Goal: Task Accomplishment & Management: Manage account settings

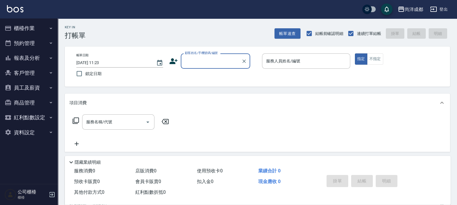
click at [29, 42] on button "預約管理" at bounding box center [28, 43] width 53 height 15
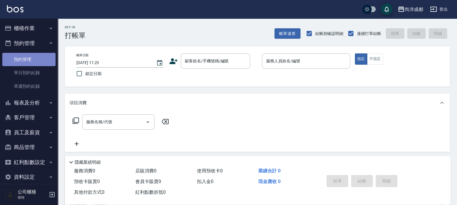
click at [30, 62] on link "預約管理" at bounding box center [28, 59] width 53 height 13
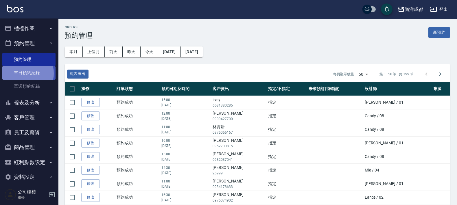
click at [22, 73] on link "單日預約紀錄" at bounding box center [28, 72] width 53 height 13
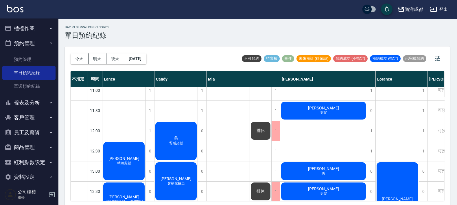
scroll to position [36, 0]
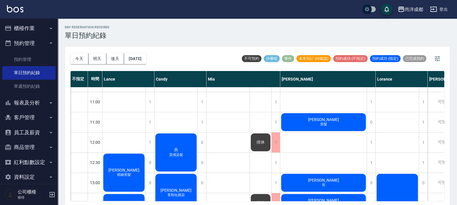
click at [331, 121] on div "[PERSON_NAME] 剪髮" at bounding box center [323, 122] width 86 height 20
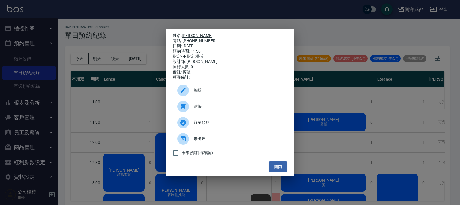
click at [185, 33] on link "[PERSON_NAME]" at bounding box center [197, 35] width 31 height 5
click at [327, 159] on div "姓名: [PERSON_NAME] 電話: [PHONE_NUMBER] 日期: [DATE] 預約時間: 11:30 指定/不指定: 指定 設計師: [PE…" at bounding box center [230, 102] width 460 height 205
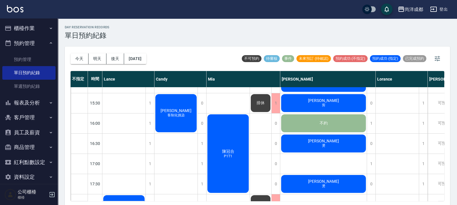
scroll to position [253, 0]
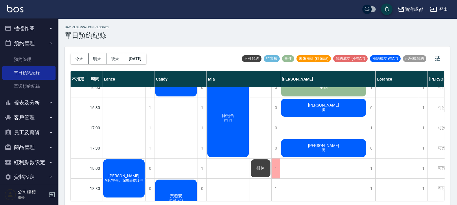
click at [330, 101] on div "安邦 燙" at bounding box center [323, 108] width 86 height 20
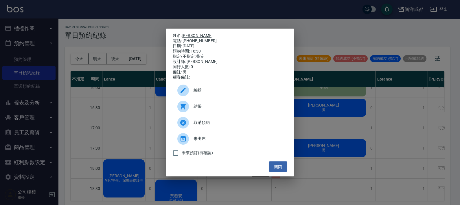
click at [185, 33] on link "[PERSON_NAME]" at bounding box center [197, 35] width 31 height 5
click at [333, 145] on div "姓名: 安邦 電話: 0918958975 日期: 2025/10/10 預約時間: 16:30 指定/不指定: 指定 設計師: Benny 同行人數: 0 …" at bounding box center [230, 102] width 460 height 205
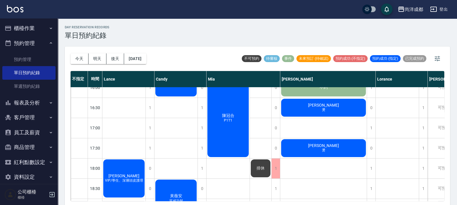
click at [333, 145] on div "洪嘉利 燙" at bounding box center [323, 149] width 86 height 20
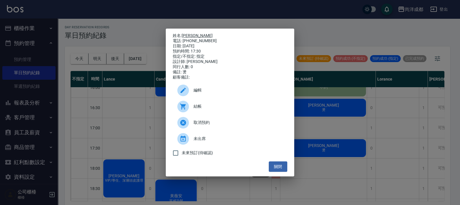
click at [187, 33] on link "[PERSON_NAME]" at bounding box center [197, 35] width 31 height 5
click at [280, 171] on button "關閉" at bounding box center [278, 167] width 19 height 11
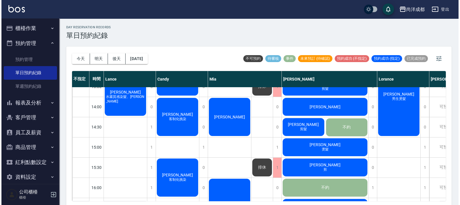
scroll to position [144, 0]
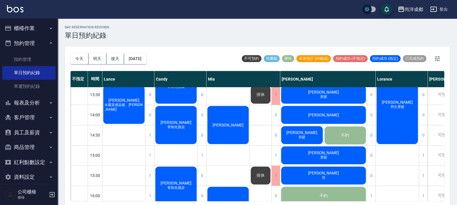
click at [329, 177] on div "林俊億 剪" at bounding box center [323, 176] width 86 height 20
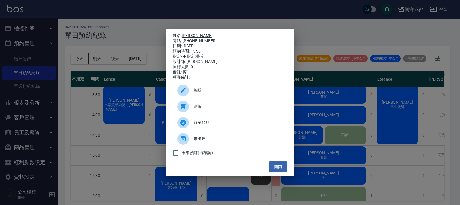
click at [187, 33] on link "[PERSON_NAME]" at bounding box center [197, 35] width 31 height 5
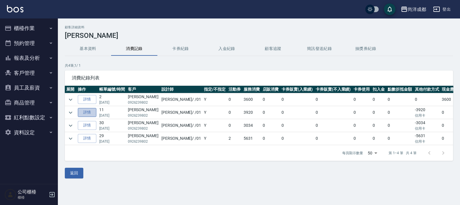
click at [88, 116] on link "詳情" at bounding box center [87, 112] width 19 height 9
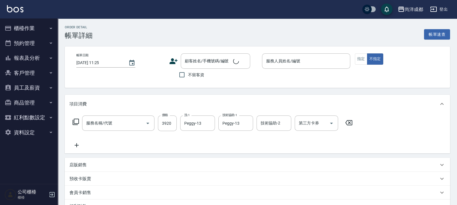
type input "自備鍍膜(606)"
type input "2025/05/31 18:11"
type input "Benny-01"
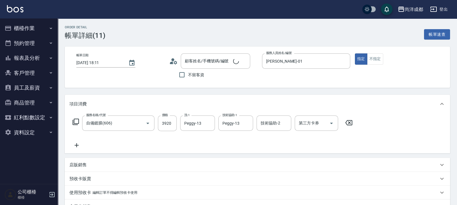
type input "信用卡"
type input "洪嘉利/0926239802/"
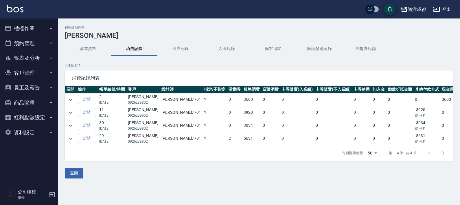
click at [141, 100] on p "0926239802" at bounding box center [143, 102] width 31 height 5
click at [84, 98] on link "詳情" at bounding box center [87, 99] width 19 height 9
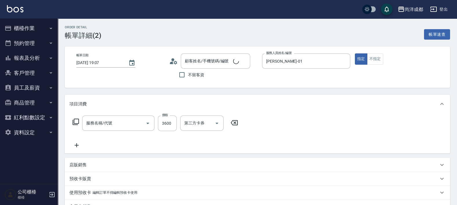
type input "2025/06/30 19:07"
type input "Benny-01"
type input "360"
type input "燙髮(301)"
type input "洪嘉利/0926239802/"
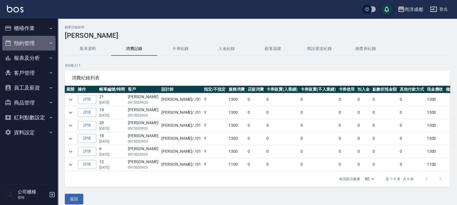
click at [36, 42] on button "預約管理" at bounding box center [28, 43] width 53 height 15
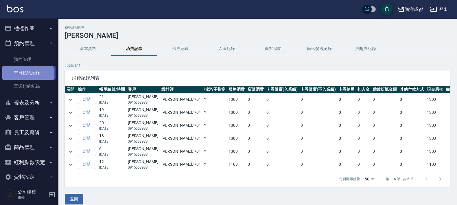
click at [27, 73] on link "單日預約紀錄" at bounding box center [28, 72] width 53 height 13
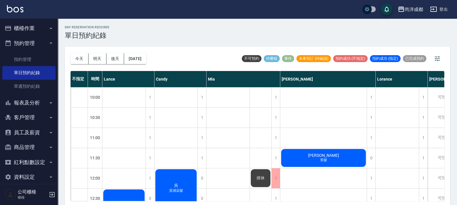
scroll to position [72, 0]
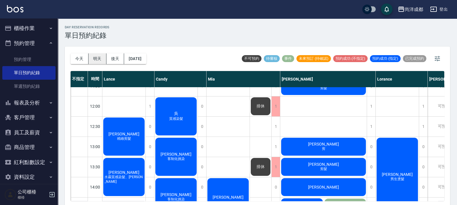
click at [89, 62] on button "明天" at bounding box center [97, 58] width 18 height 11
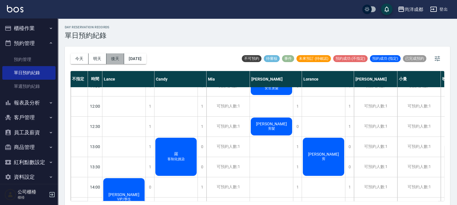
click at [116, 60] on button "後天" at bounding box center [115, 58] width 18 height 11
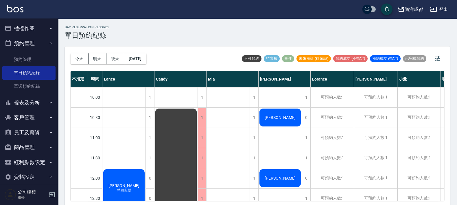
scroll to position [72, 0]
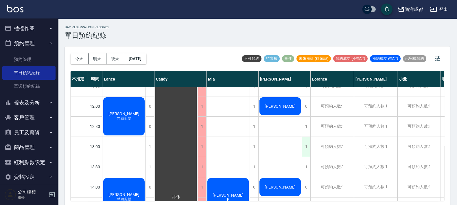
click at [309, 149] on div "1" at bounding box center [306, 147] width 9 height 20
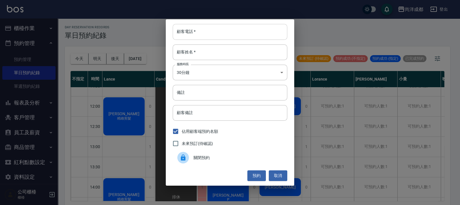
click at [205, 33] on input "顧客電話   *" at bounding box center [230, 32] width 115 height 16
type input "0911022586"
click at [180, 61] on div "顧客電話   * [PHONE_NUMBER] 顧客電話   * 顧客姓名   * 顧客姓名   * 服務時長 30分鐘 1 服務時長 備註 備註 顧客備註 …" at bounding box center [230, 102] width 128 height 166
click at [183, 52] on input "顧客姓名   *" at bounding box center [230, 53] width 115 height 16
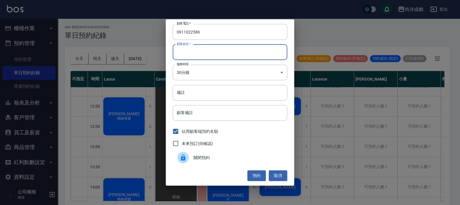
click at [181, 49] on input "顧客姓名   *" at bounding box center [230, 53] width 115 height 16
type input "林"
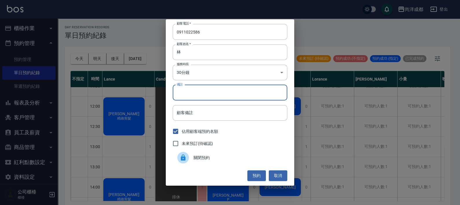
click at [190, 96] on input "備註" at bounding box center [230, 93] width 115 height 16
type input "剪"
click at [254, 176] on button "預約" at bounding box center [256, 176] width 19 height 11
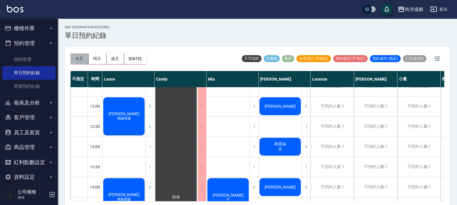
click at [82, 58] on button "今天" at bounding box center [80, 58] width 18 height 11
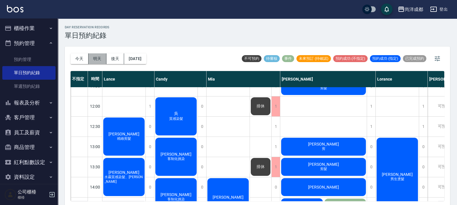
click at [95, 56] on button "明天" at bounding box center [97, 58] width 18 height 11
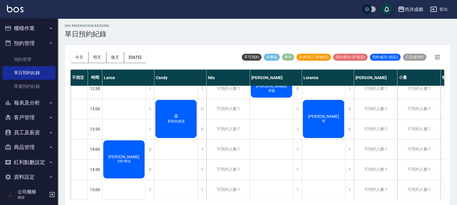
scroll to position [72, 0]
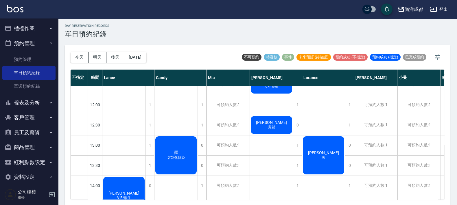
click at [328, 148] on div "[PERSON_NAME] 剪" at bounding box center [323, 156] width 43 height 40
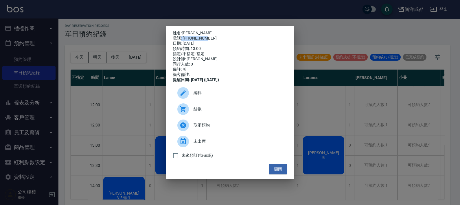
drag, startPoint x: 213, startPoint y: 36, endPoint x: 180, endPoint y: 37, distance: 32.1
click at [180, 37] on div "電話: [PHONE_NUMBER]" at bounding box center [230, 38] width 115 height 5
copy div ": 0961007027"
click at [205, 128] on span "取消預約" at bounding box center [237, 125] width 89 height 6
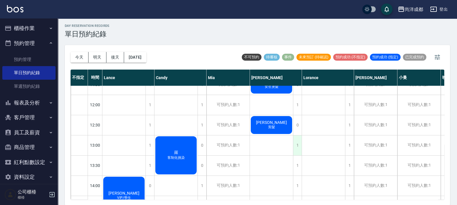
click at [298, 146] on div "1" at bounding box center [297, 146] width 9 height 20
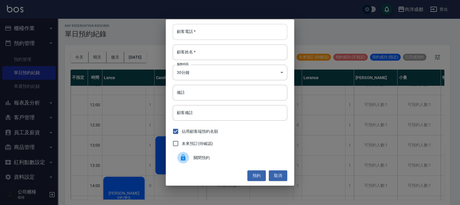
click at [200, 34] on input "顧客電話   *" at bounding box center [230, 32] width 115 height 16
paste input ": 0961007027"
type input ": 0961007027"
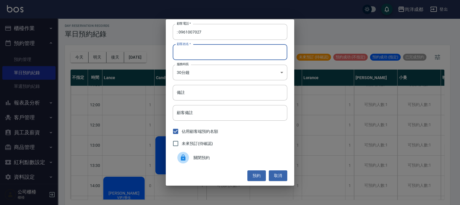
click at [197, 51] on input "顧客姓名   *" at bounding box center [230, 53] width 115 height 16
type input "R"
click at [204, 56] on input "顧客姓名   *" at bounding box center [230, 53] width 115 height 16
type input "江"
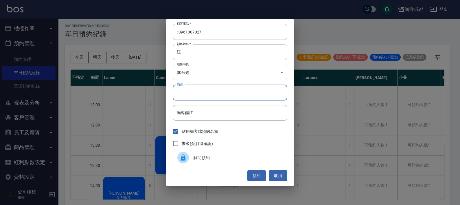
click at [201, 92] on input "備註" at bounding box center [230, 93] width 115 height 16
type input "剪"
click at [254, 174] on button "預約" at bounding box center [256, 176] width 19 height 11
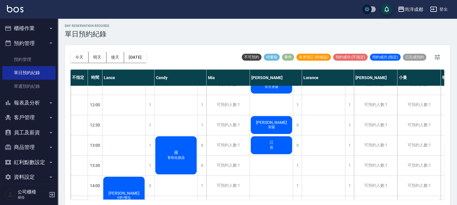
click at [272, 140] on span "江" at bounding box center [271, 142] width 6 height 5
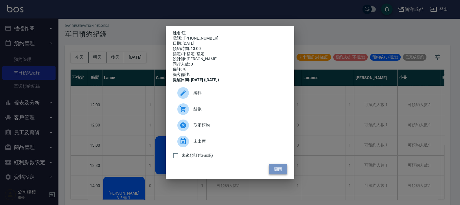
click at [279, 172] on button "關閉" at bounding box center [278, 169] width 19 height 11
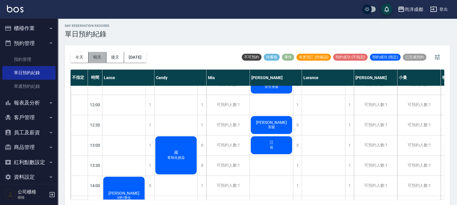
click at [102, 58] on button "明天" at bounding box center [97, 57] width 18 height 11
click at [98, 61] on button "明天" at bounding box center [97, 57] width 18 height 11
click at [299, 168] on div "1" at bounding box center [297, 166] width 9 height 20
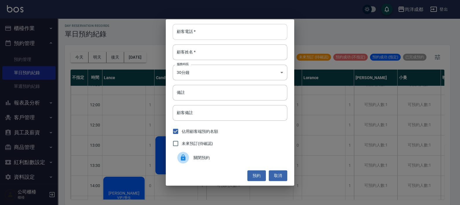
click at [175, 32] on input "顧客電話   *" at bounding box center [230, 32] width 115 height 16
type input "0987308158"
click at [192, 57] on input "顧客姓名   *" at bounding box center [230, 53] width 115 height 16
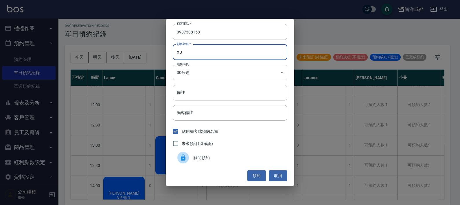
type input "X"
click at [178, 55] on input "顧客姓名   *" at bounding box center [230, 53] width 115 height 16
type input "[PERSON_NAME]"
click at [185, 97] on input "備註" at bounding box center [230, 93] width 115 height 16
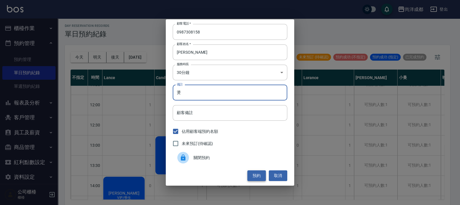
type input "燙"
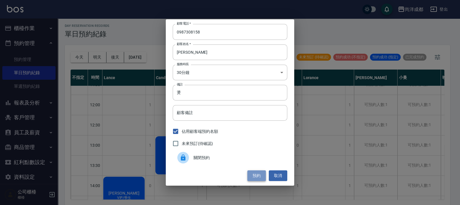
click at [254, 178] on button "預約" at bounding box center [256, 176] width 19 height 11
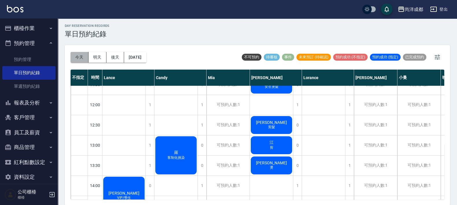
click at [77, 56] on button "今天" at bounding box center [80, 57] width 18 height 11
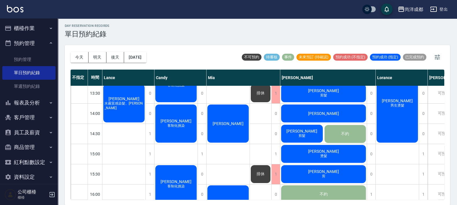
scroll to position [181, 0]
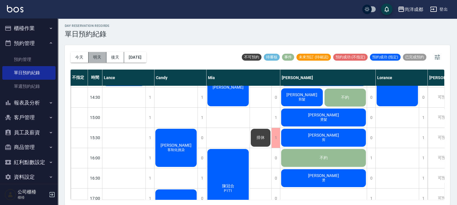
click at [103, 56] on button "明天" at bounding box center [97, 57] width 18 height 11
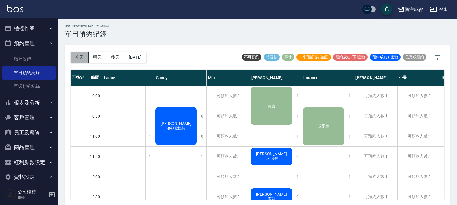
click at [77, 56] on button "今天" at bounding box center [80, 57] width 18 height 11
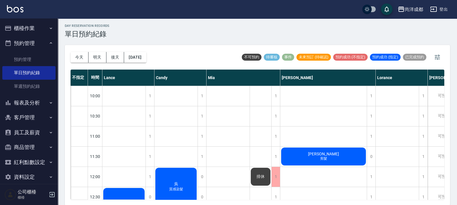
click at [314, 160] on div "[PERSON_NAME] 剪髮" at bounding box center [323, 157] width 86 height 20
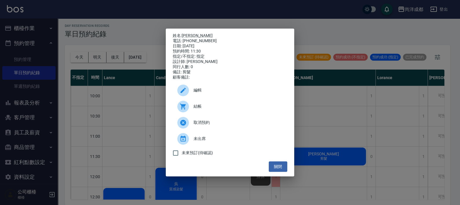
click at [97, 58] on div "姓名: [PERSON_NAME] 電話: [PHONE_NUMBER] 日期: [DATE] 預約時間: 11:30 指定/不指定: 指定 設計師: [PE…" at bounding box center [230, 102] width 460 height 205
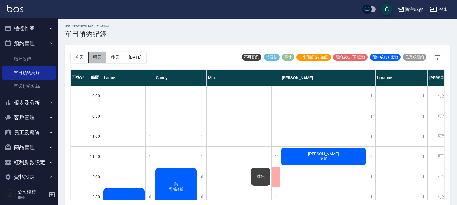
click at [97, 58] on button "明天" at bounding box center [97, 57] width 18 height 11
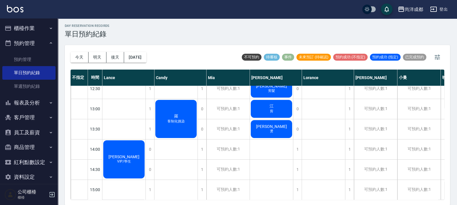
scroll to position [144, 0]
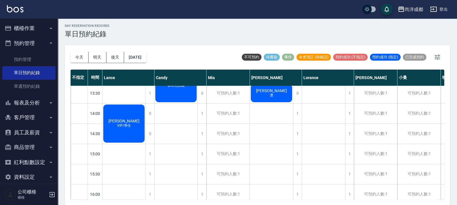
click at [97, 62] on div "[DATE] [DATE] [DATE] [DATE]" at bounding box center [109, 57] width 76 height 25
click at [95, 58] on button "明天" at bounding box center [97, 57] width 18 height 11
